Goal: Find specific page/section: Find specific page/section

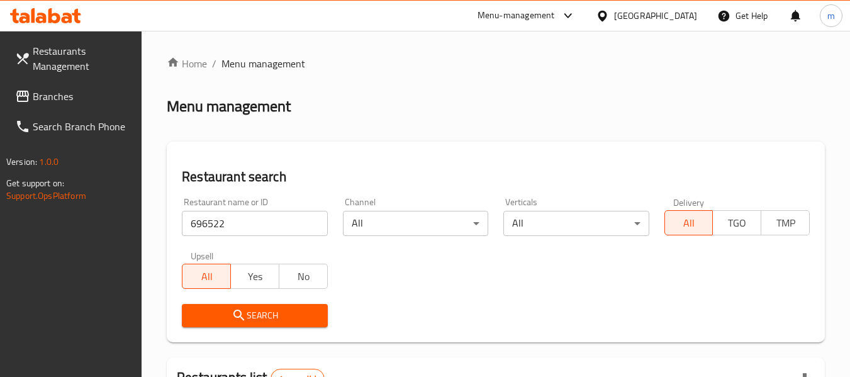
scroll to position [200, 0]
click at [605, 13] on icon at bounding box center [602, 15] width 13 height 13
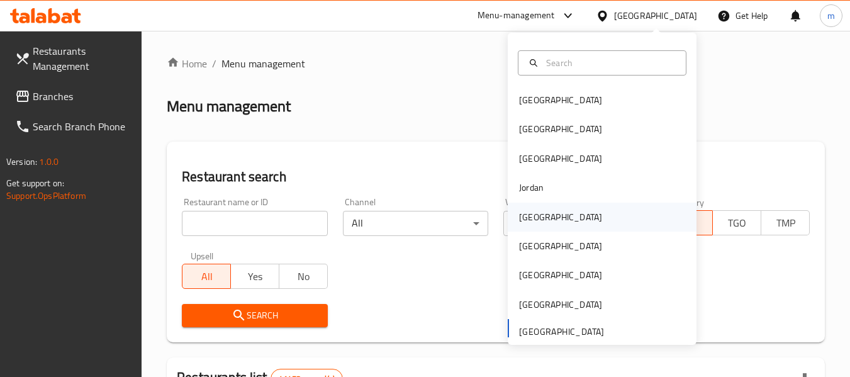
click at [527, 215] on div "Kuwait" at bounding box center [560, 217] width 83 height 14
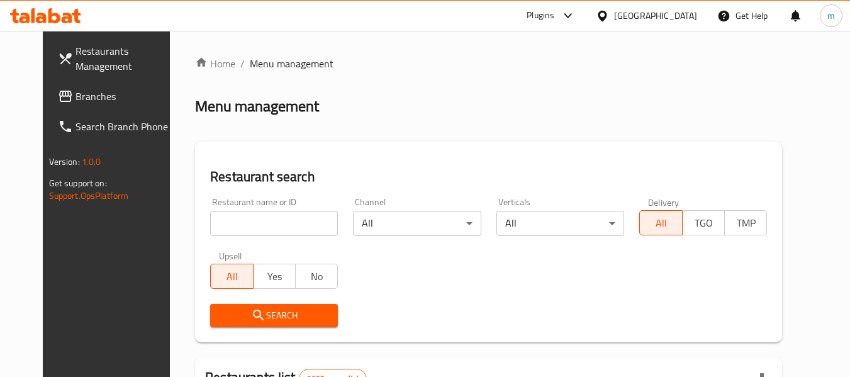
drag, startPoint x: 659, startPoint y: 15, endPoint x: 669, endPoint y: 23, distance: 13.0
click at [609, 15] on icon at bounding box center [602, 15] width 13 height 13
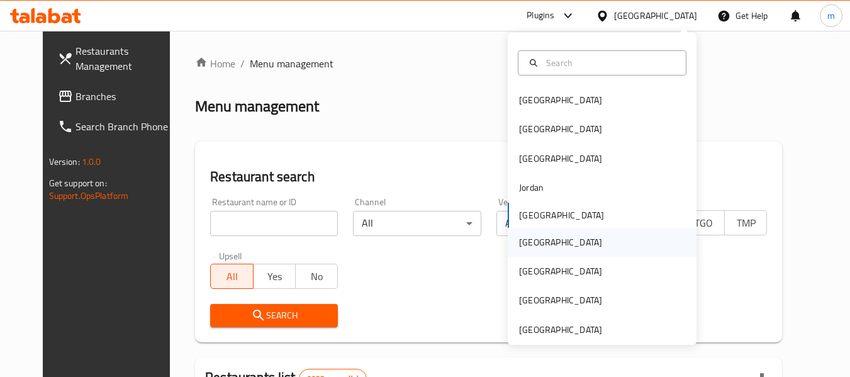
click at [521, 241] on div "[GEOGRAPHIC_DATA]" at bounding box center [560, 242] width 83 height 14
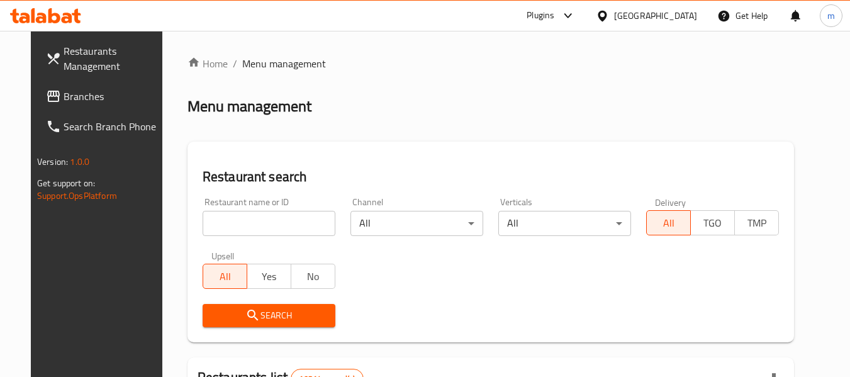
click at [64, 94] on span "Branches" at bounding box center [113, 96] width 99 height 15
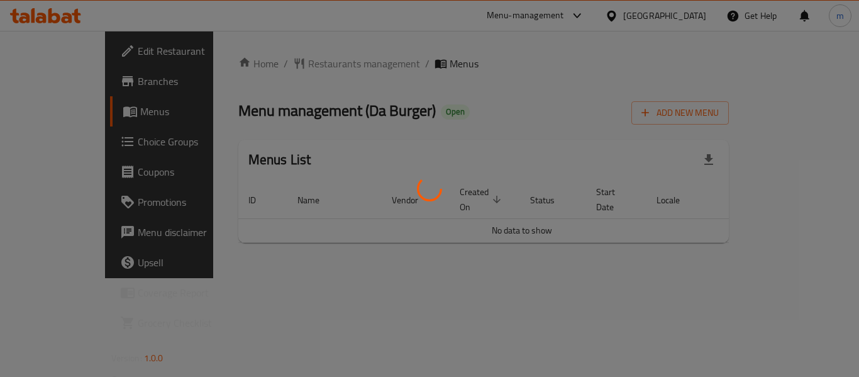
click at [276, 67] on div at bounding box center [429, 188] width 859 height 377
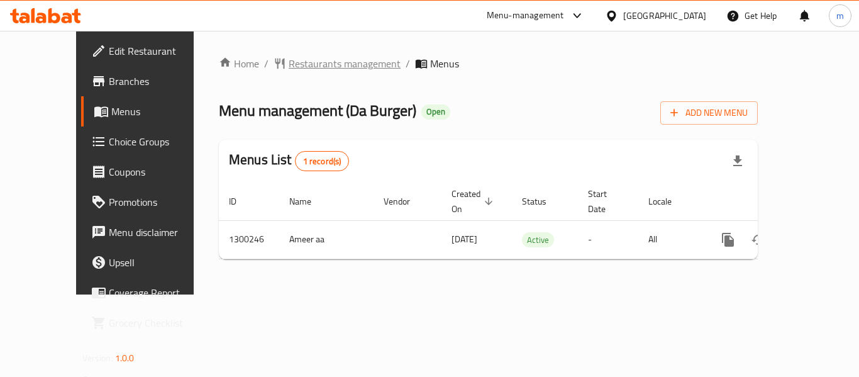
click at [289, 65] on span "Restaurants management" at bounding box center [345, 63] width 112 height 15
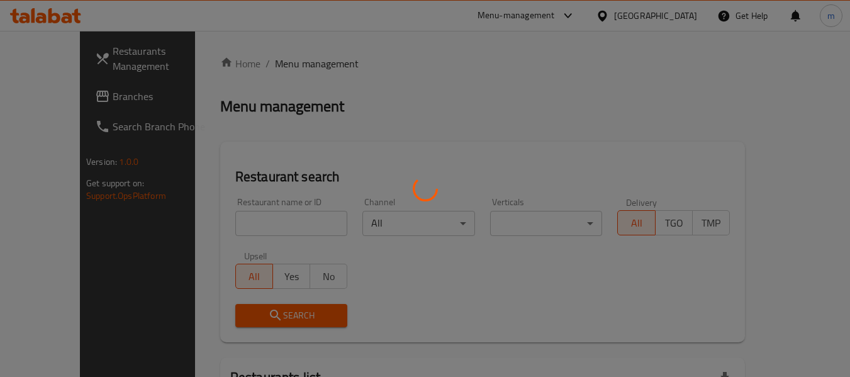
click at [247, 231] on div at bounding box center [425, 188] width 850 height 377
click at [235, 223] on div at bounding box center [425, 188] width 850 height 377
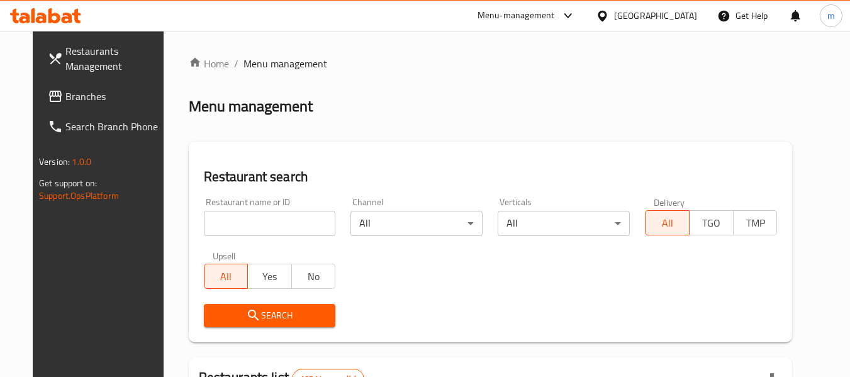
click at [235, 223] on input "search" at bounding box center [270, 223] width 132 height 25
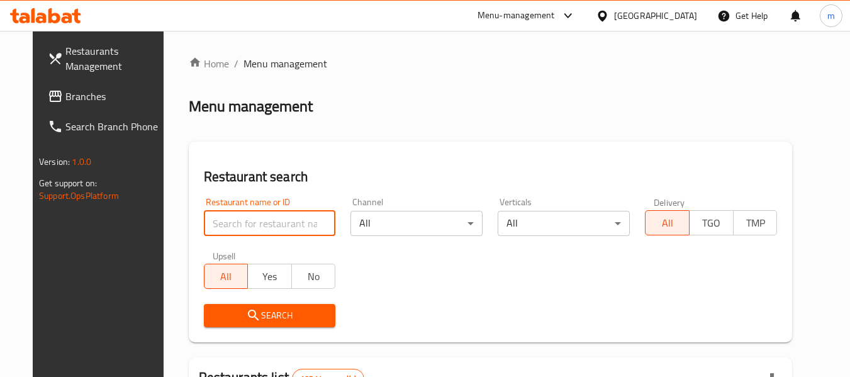
paste input "701717"
type input "701717"
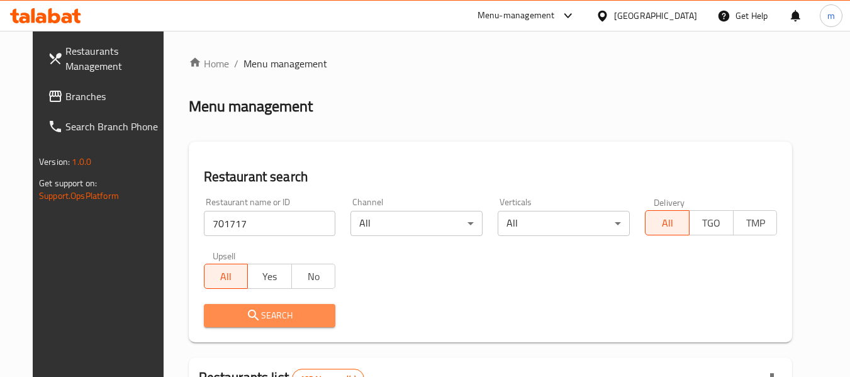
click at [254, 312] on span "Search" at bounding box center [270, 316] width 112 height 16
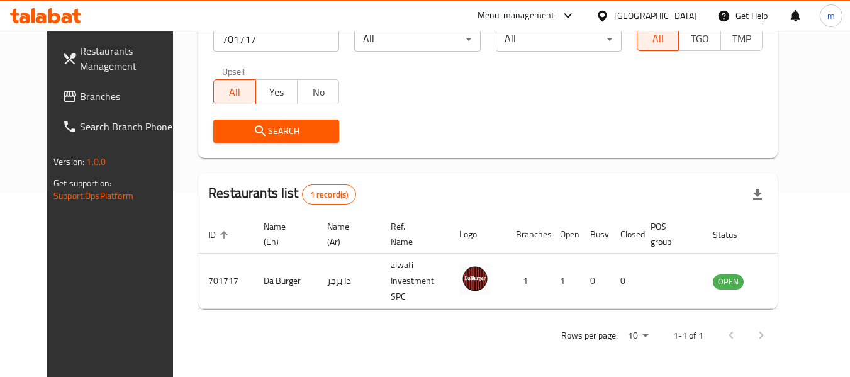
scroll to position [174, 0]
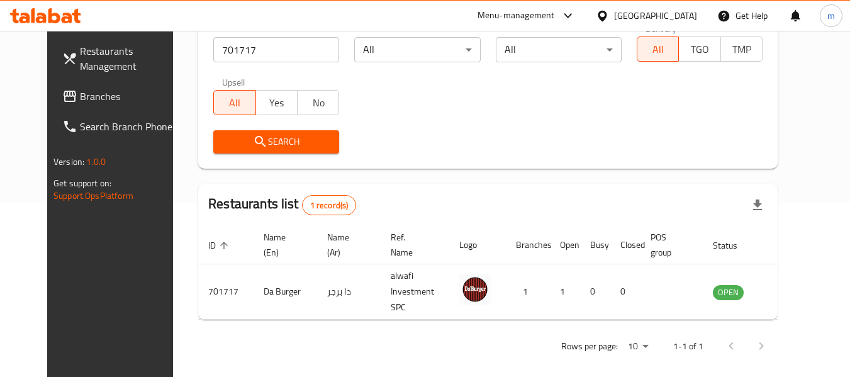
click at [87, 260] on div "Restaurants Management Branches Search Branch Phone Version: 1.0.0 Get support …" at bounding box center [118, 219] width 142 height 377
drag, startPoint x: 659, startPoint y: 18, endPoint x: 664, endPoint y: 13, distance: 7.6
click at [609, 18] on icon at bounding box center [602, 15] width 13 height 13
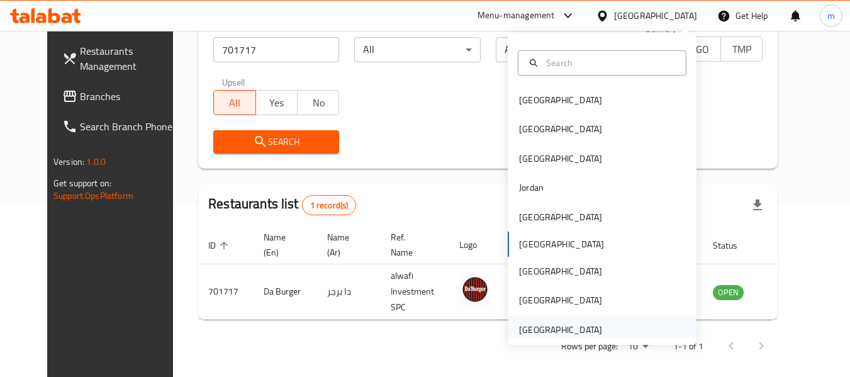
click at [539, 329] on div "[GEOGRAPHIC_DATA]" at bounding box center [560, 330] width 83 height 14
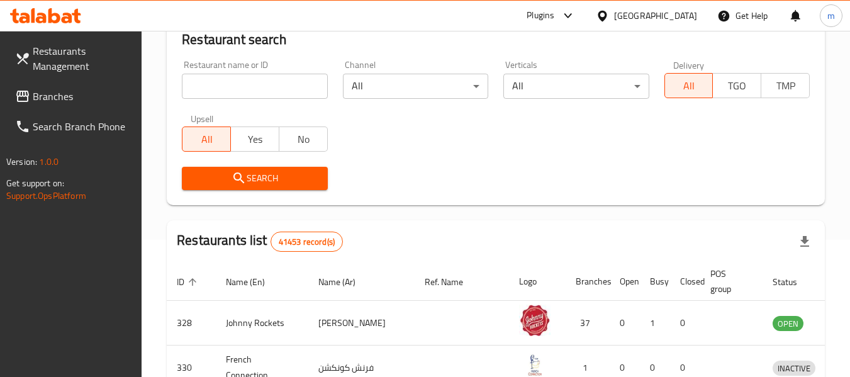
scroll to position [174, 0]
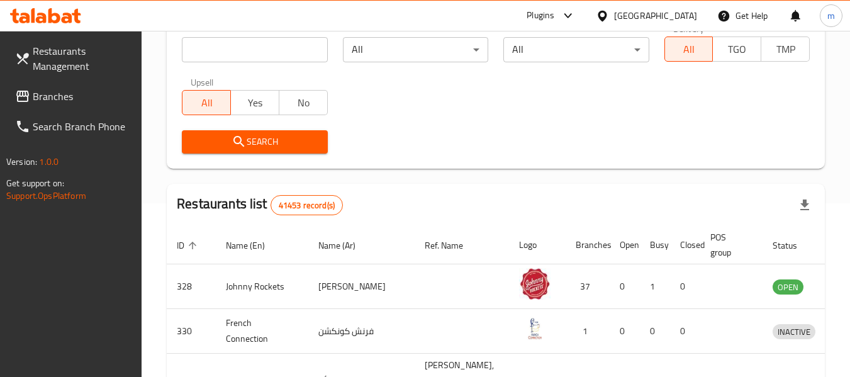
click at [599, 11] on icon at bounding box center [602, 15] width 13 height 13
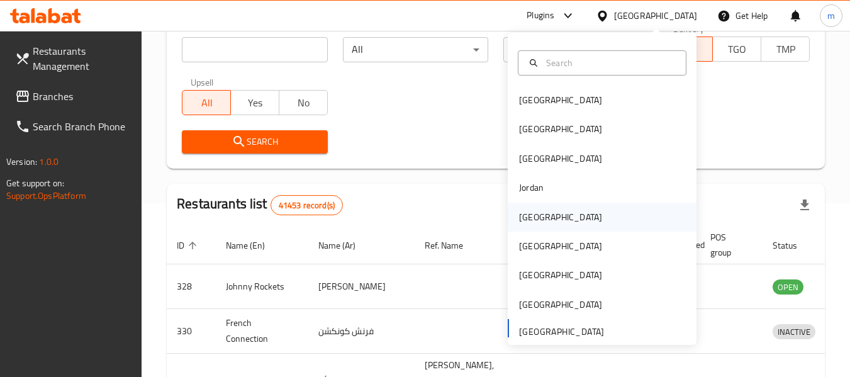
click at [525, 217] on div "[GEOGRAPHIC_DATA]" at bounding box center [560, 217] width 83 height 14
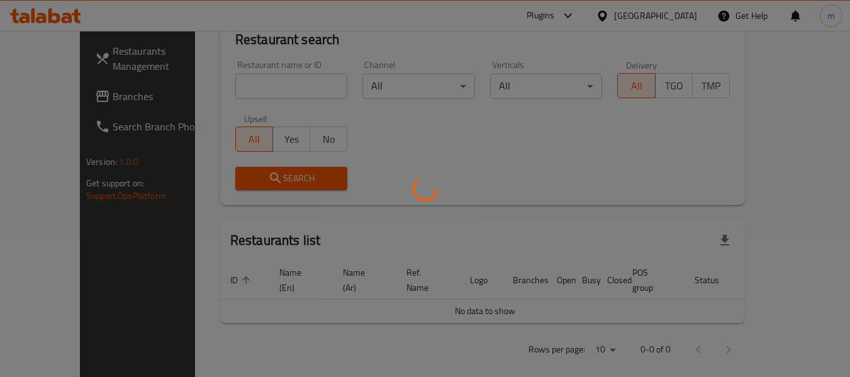
scroll to position [174, 0]
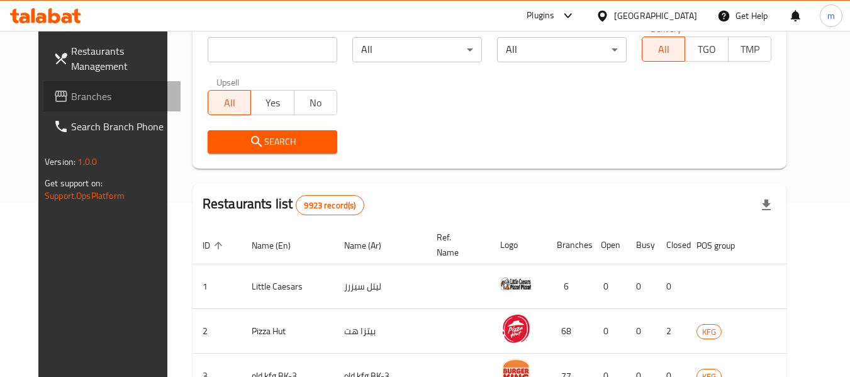
click at [71, 96] on span "Branches" at bounding box center [120, 96] width 99 height 15
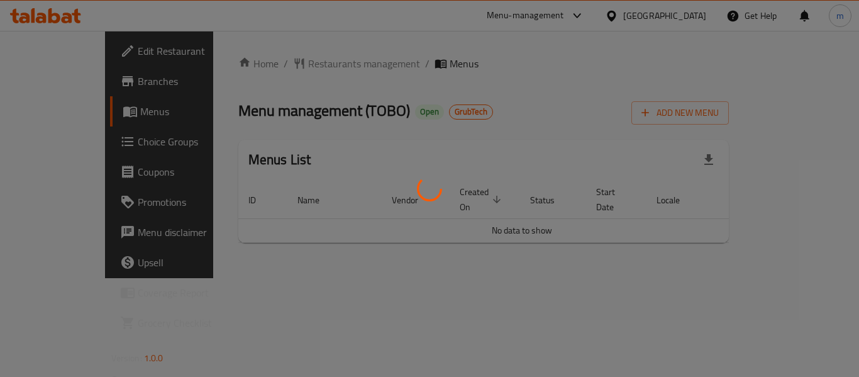
click at [304, 65] on div at bounding box center [429, 188] width 859 height 377
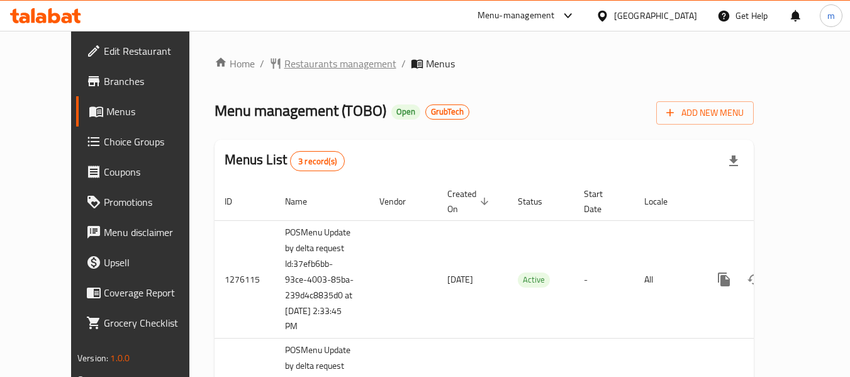
click at [305, 69] on span "Restaurants management" at bounding box center [340, 63] width 112 height 15
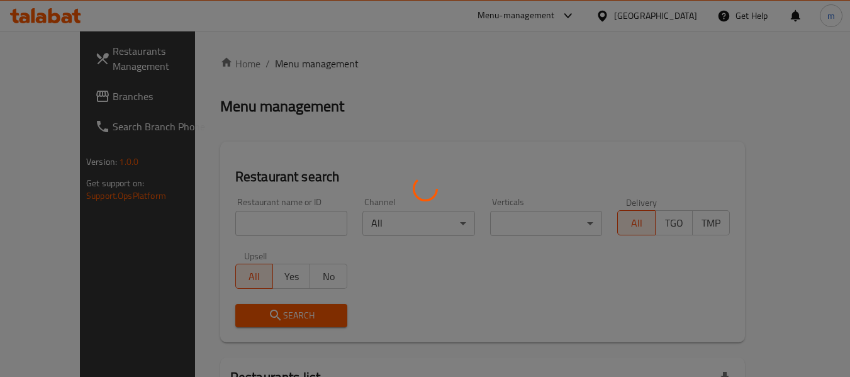
click at [263, 224] on div at bounding box center [425, 188] width 850 height 377
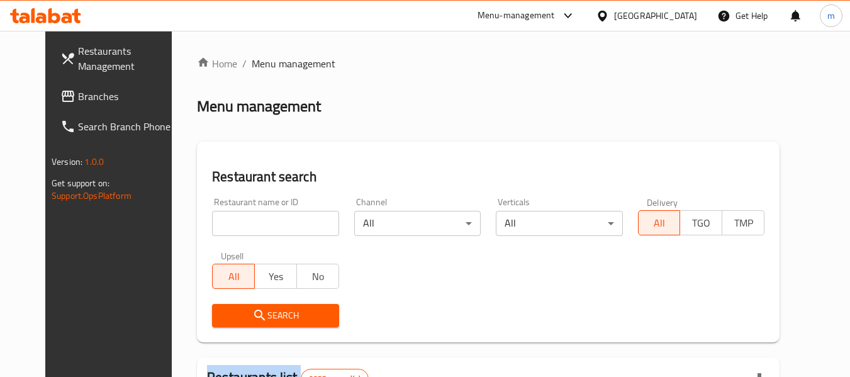
click at [257, 222] on input "search" at bounding box center [275, 223] width 126 height 25
paste input "642351"
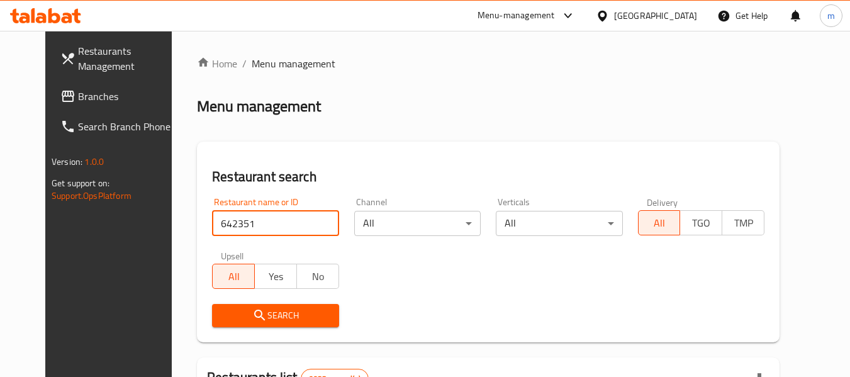
type input "642351"
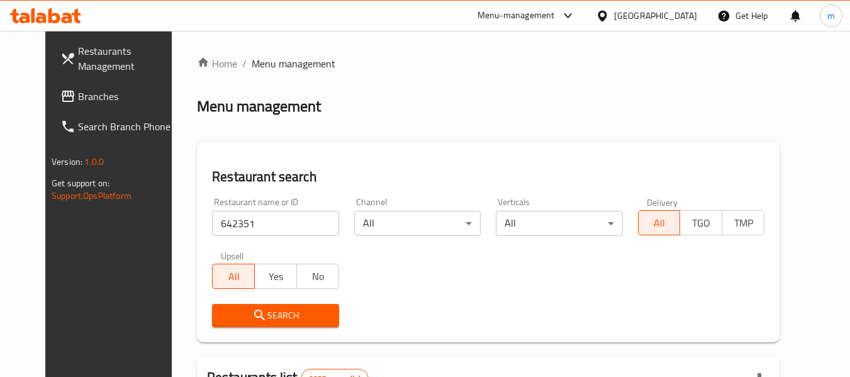
click at [269, 315] on span "Search" at bounding box center [275, 316] width 106 height 16
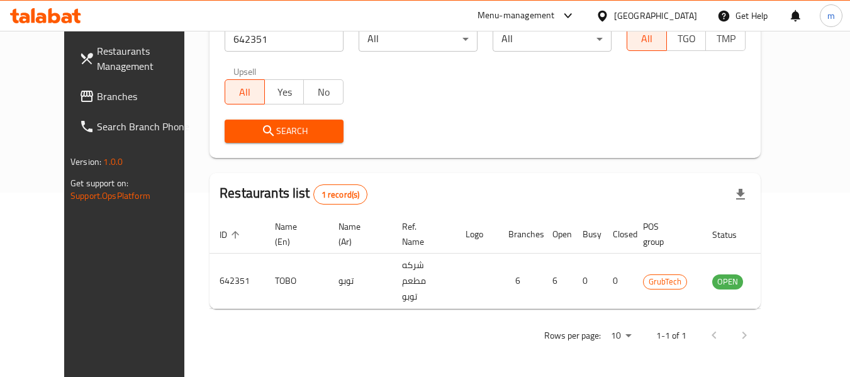
scroll to position [174, 0]
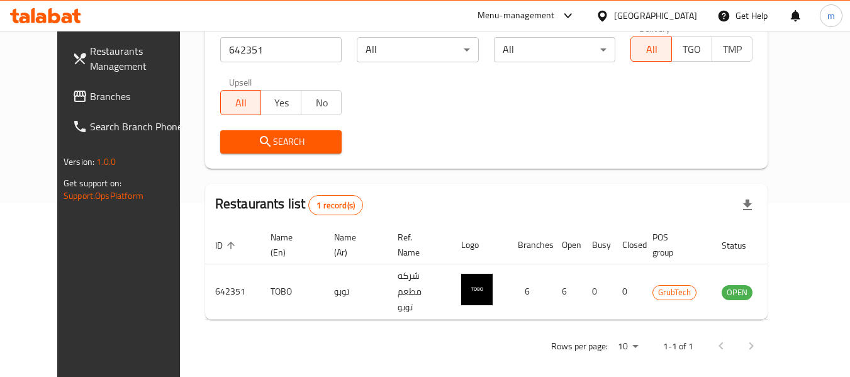
click at [91, 292] on div "Restaurants Management Branches Search Branch Phone Version: 1.0.0 Get support …" at bounding box center [128, 219] width 142 height 377
click at [609, 16] on icon at bounding box center [602, 15] width 13 height 13
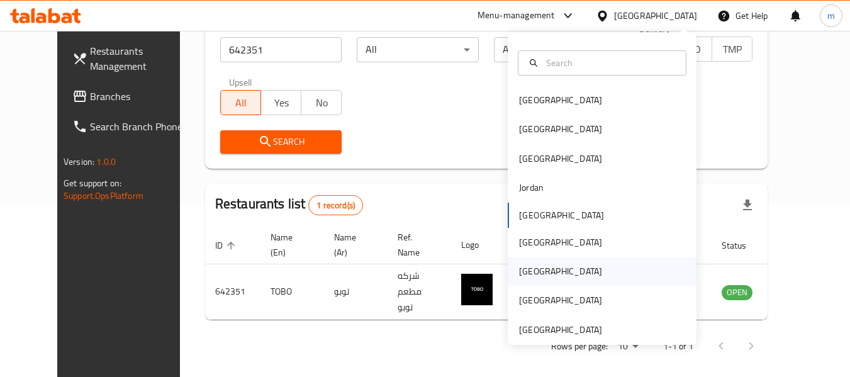
click at [523, 271] on div "[GEOGRAPHIC_DATA]" at bounding box center [560, 271] width 83 height 14
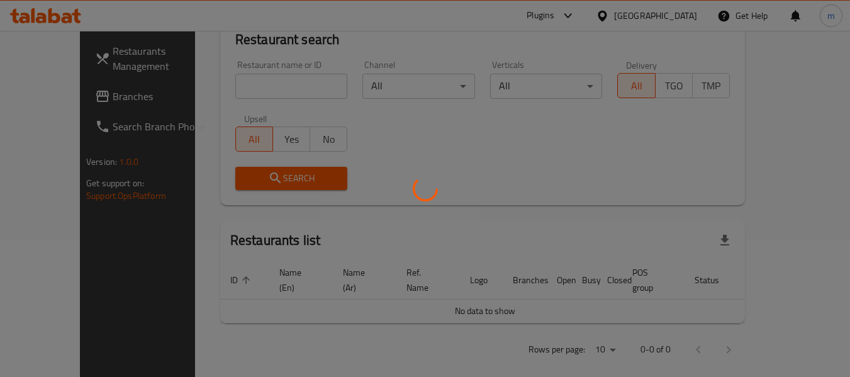
scroll to position [174, 0]
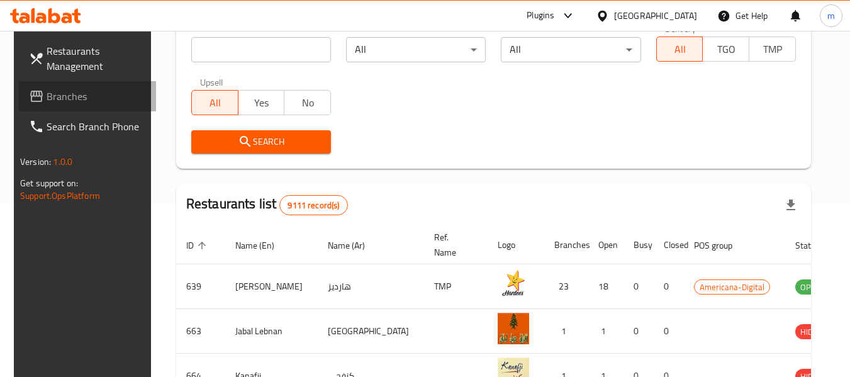
click at [57, 89] on span "Branches" at bounding box center [96, 96] width 99 height 15
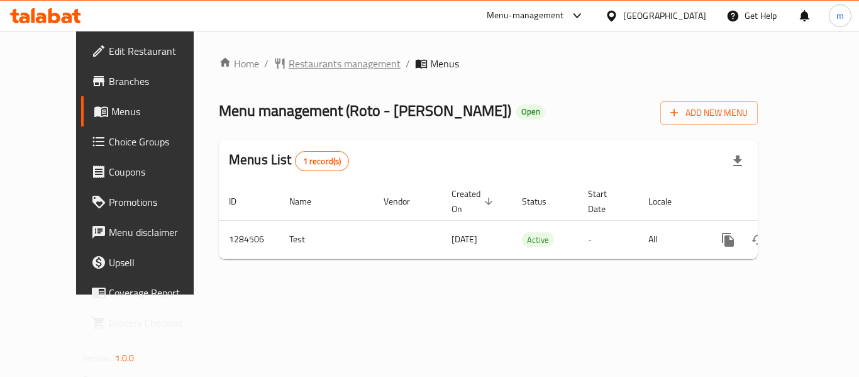
click at [289, 70] on span "Restaurants management" at bounding box center [345, 63] width 112 height 15
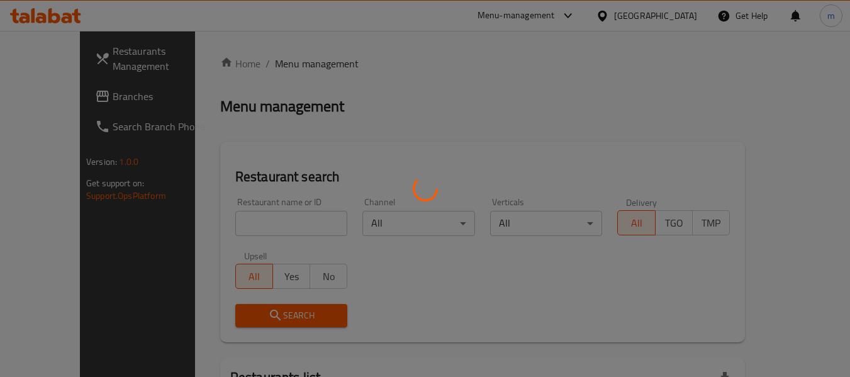
click at [257, 215] on div at bounding box center [425, 188] width 850 height 377
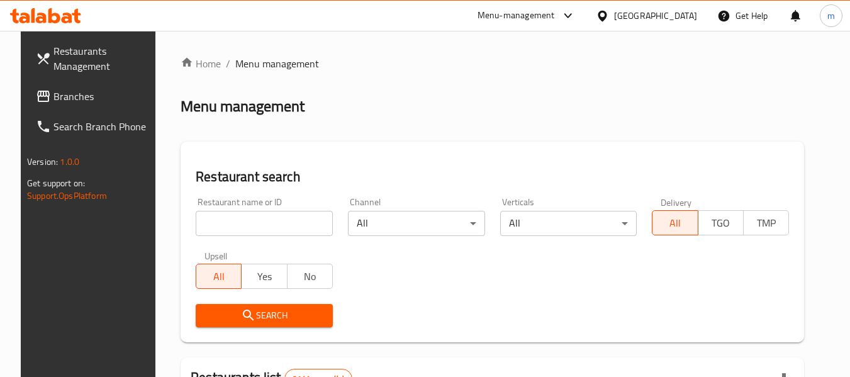
click at [236, 221] on input "search" at bounding box center [264, 223] width 137 height 25
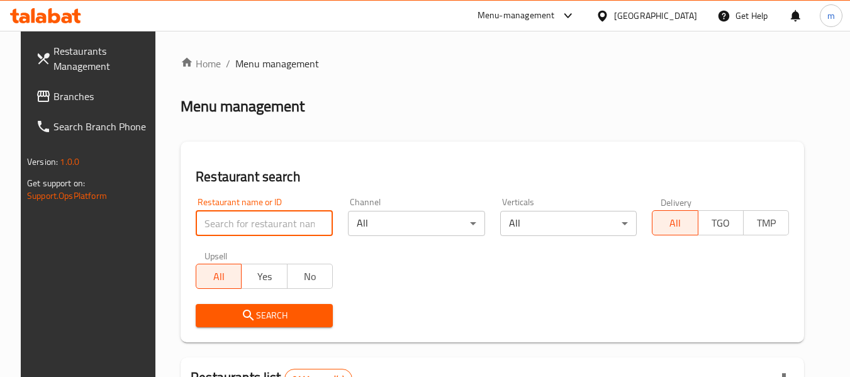
click at [236, 221] on input "search" at bounding box center [264, 223] width 137 height 25
paste input "695703"
type input "695703"
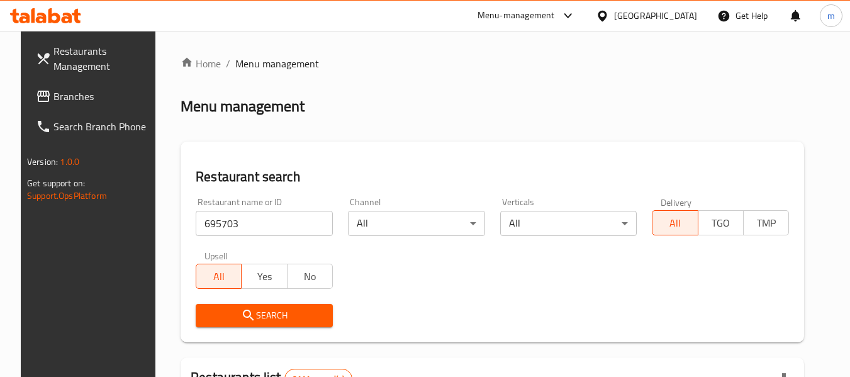
click at [243, 312] on icon "submit" at bounding box center [248, 315] width 11 height 11
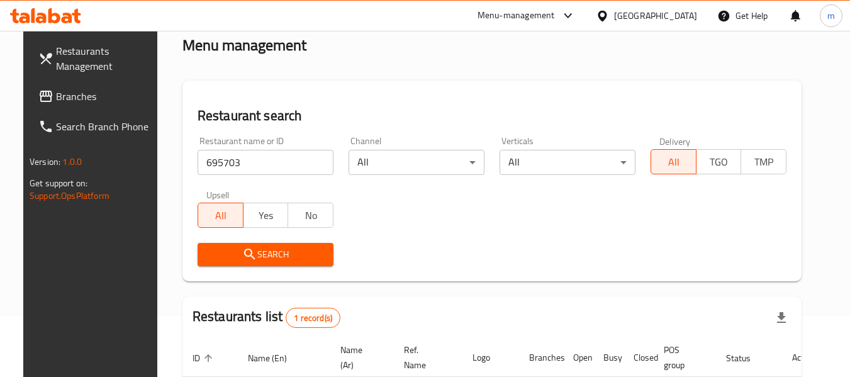
scroll to position [174, 0]
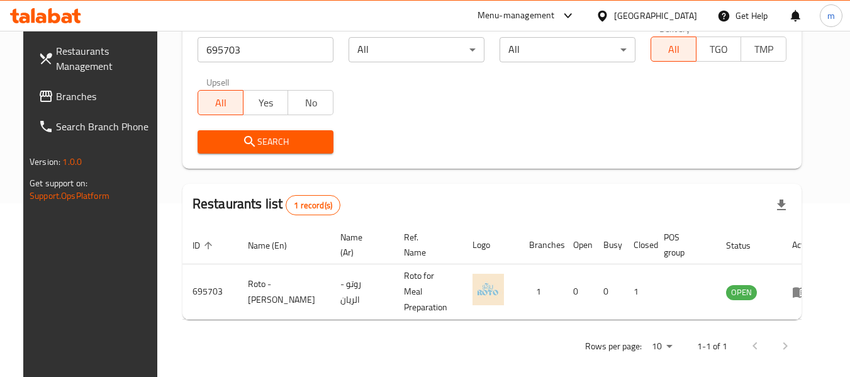
drag, startPoint x: 664, startPoint y: 14, endPoint x: 669, endPoint y: 29, distance: 15.3
click at [609, 14] on icon at bounding box center [602, 15] width 13 height 13
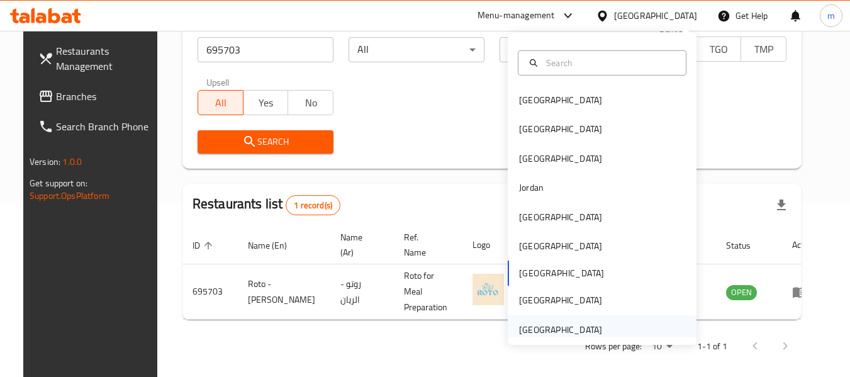
click at [530, 332] on div "[GEOGRAPHIC_DATA]" at bounding box center [560, 330] width 83 height 14
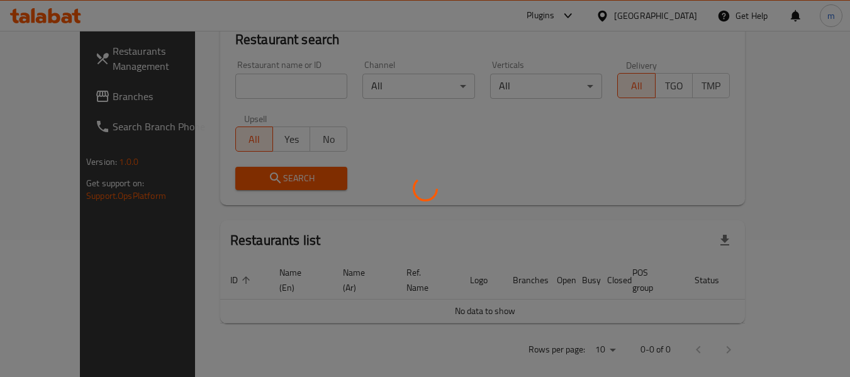
scroll to position [174, 0]
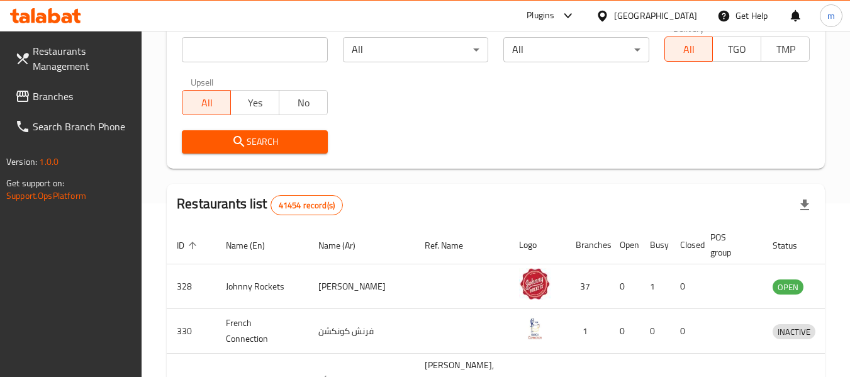
click at [48, 96] on span "Branches" at bounding box center [82, 96] width 99 height 15
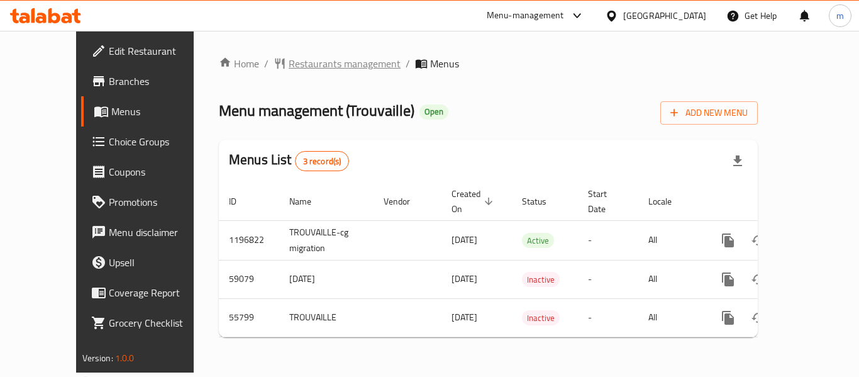
click at [297, 65] on span "Restaurants management" at bounding box center [345, 63] width 112 height 15
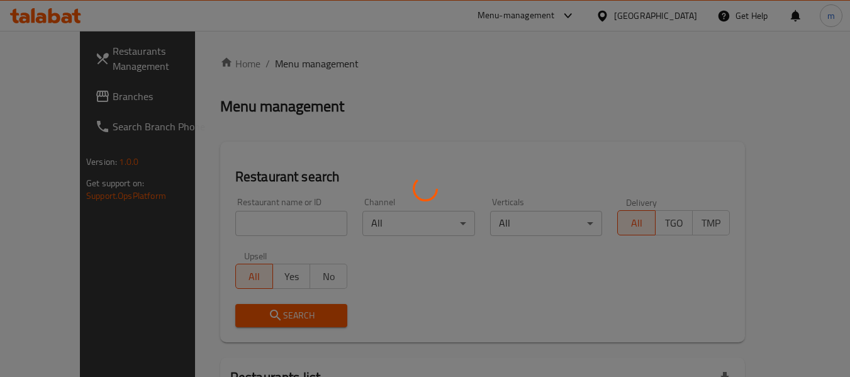
click at [244, 225] on div at bounding box center [425, 188] width 850 height 377
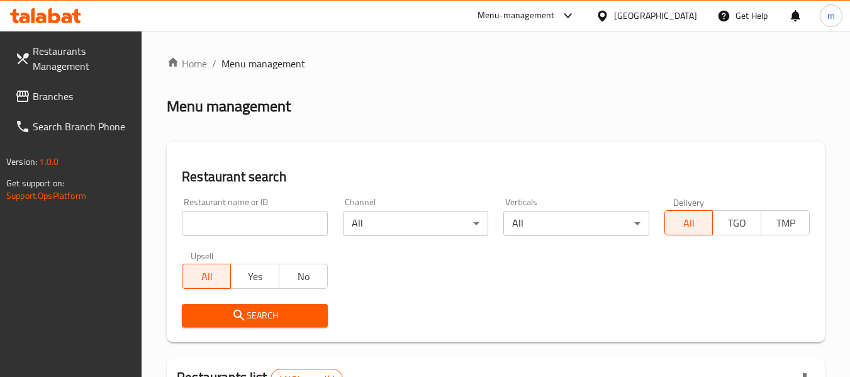
click at [232, 227] on div at bounding box center [425, 188] width 850 height 377
click at [232, 227] on input "search" at bounding box center [254, 223] width 145 height 25
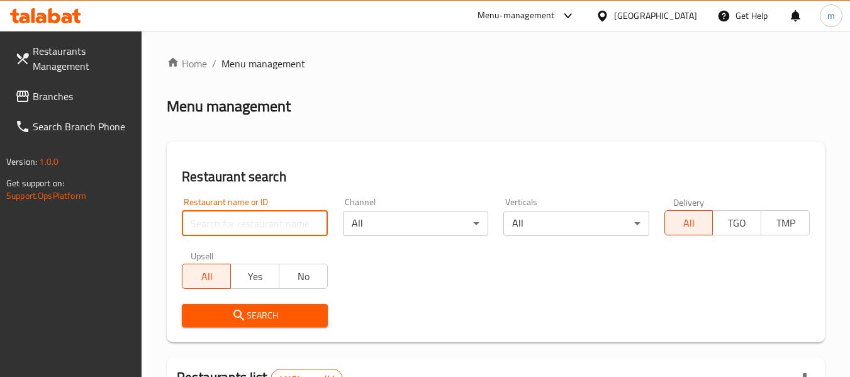
paste input "27438"
type input "27438"
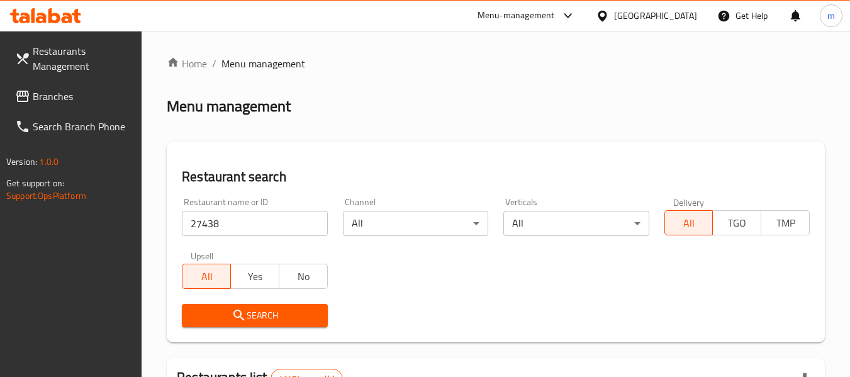
drag, startPoint x: 245, startPoint y: 312, endPoint x: 254, endPoint y: 309, distance: 9.4
click at [246, 312] on icon "submit" at bounding box center [238, 315] width 15 height 15
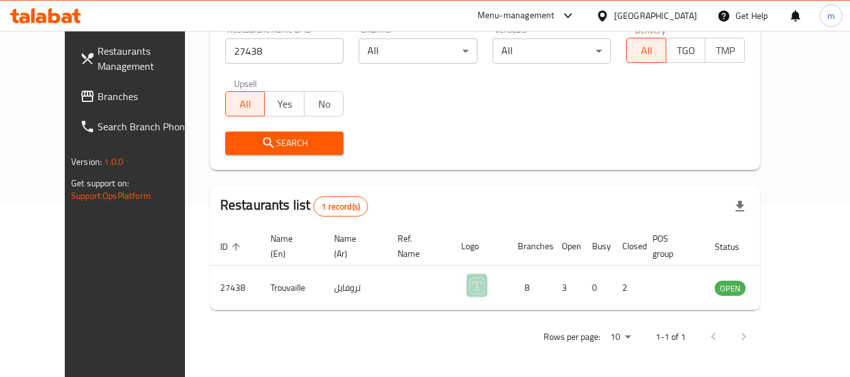
scroll to position [174, 0]
click at [606, 16] on icon at bounding box center [602, 15] width 9 height 11
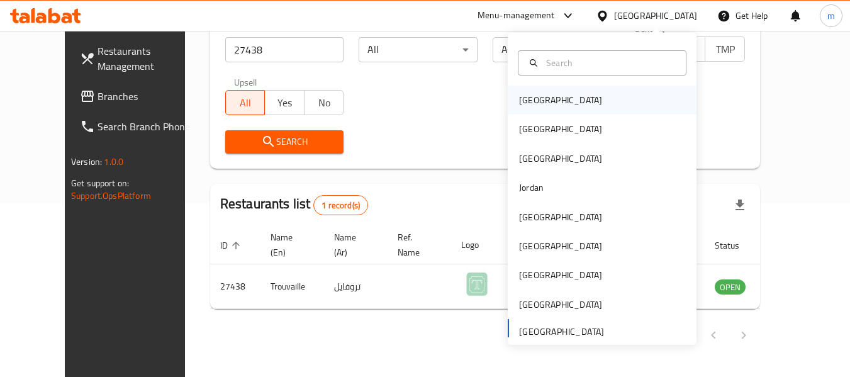
click at [529, 93] on div "[GEOGRAPHIC_DATA]" at bounding box center [560, 100] width 83 height 14
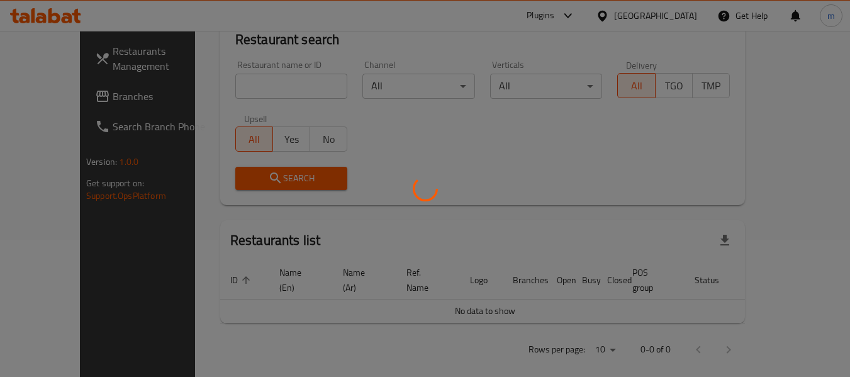
scroll to position [174, 0]
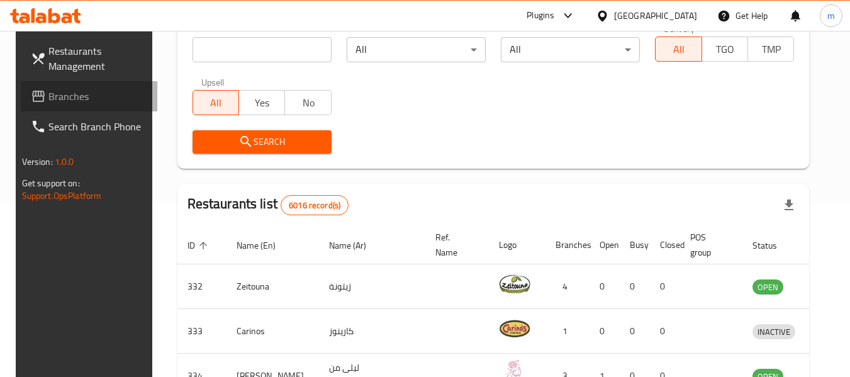
click at [73, 96] on span "Branches" at bounding box center [97, 96] width 99 height 15
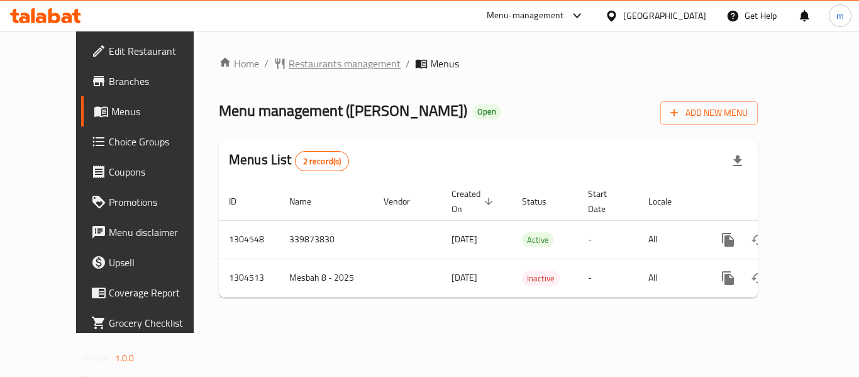
click at [294, 64] on span "Restaurants management" at bounding box center [345, 63] width 112 height 15
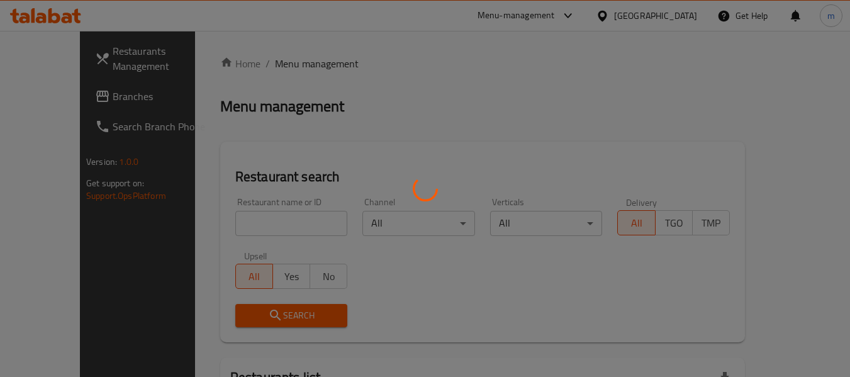
drag, startPoint x: 272, startPoint y: 221, endPoint x: 265, endPoint y: 223, distance: 7.8
click at [272, 221] on div at bounding box center [425, 188] width 850 height 377
click at [265, 223] on div at bounding box center [425, 188] width 850 height 377
click at [264, 223] on div at bounding box center [425, 188] width 850 height 377
click at [260, 225] on div at bounding box center [425, 188] width 850 height 377
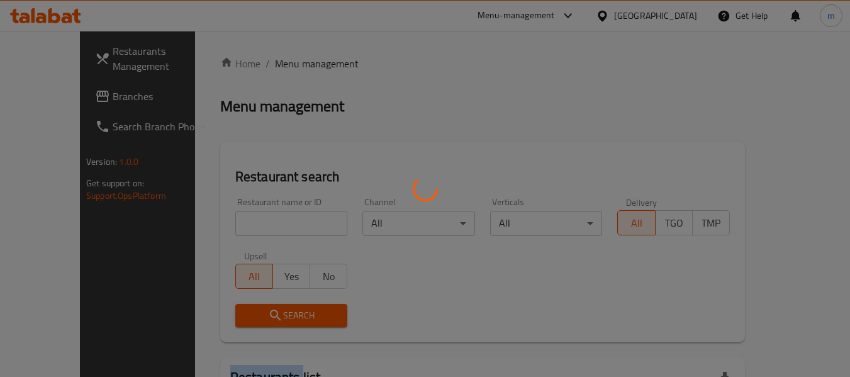
click at [260, 225] on div at bounding box center [425, 188] width 850 height 377
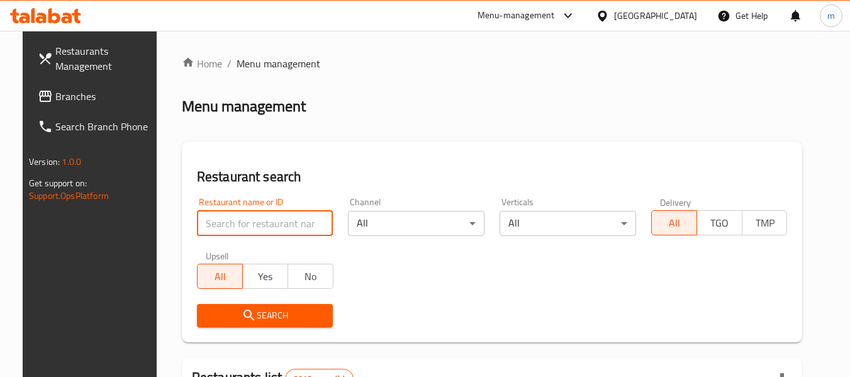
click at [216, 227] on input "search" at bounding box center [265, 223] width 137 height 25
paste input "702298"
type input "702298"
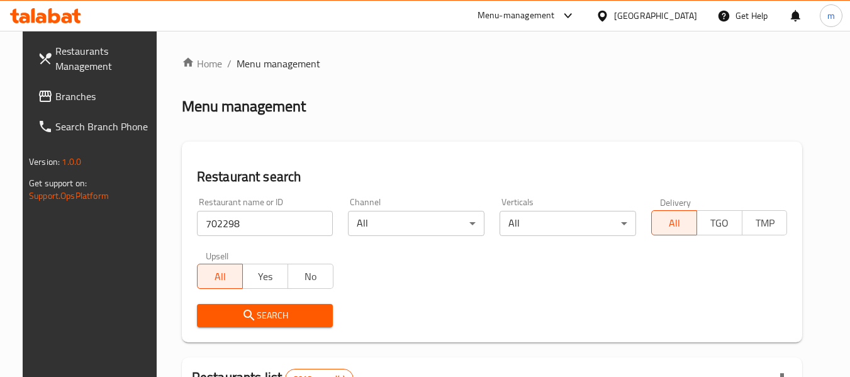
click at [248, 316] on span "Search" at bounding box center [265, 316] width 116 height 16
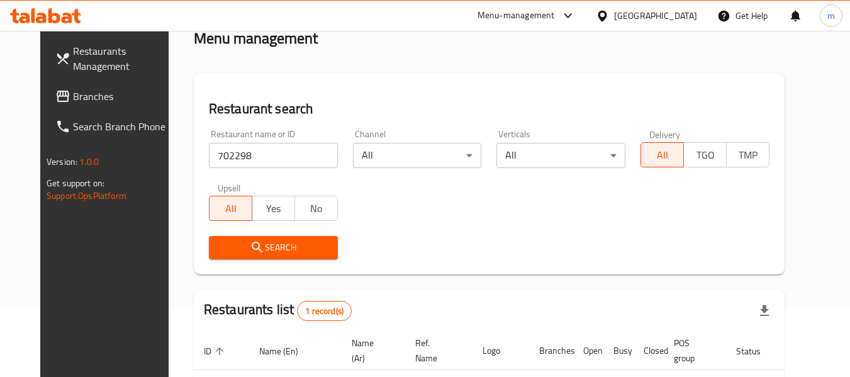
scroll to position [174, 0]
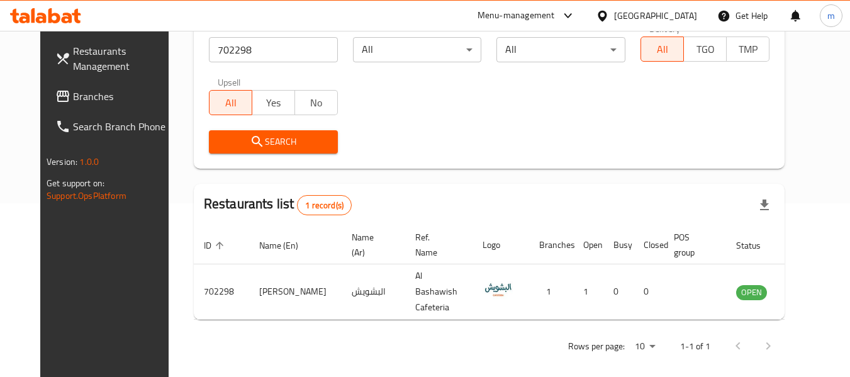
click at [89, 299] on div "Restaurants Management Branches Search Branch Phone Version: 1.0.0 Get support …" at bounding box center [111, 219] width 142 height 377
